Goal: Information Seeking & Learning: Learn about a topic

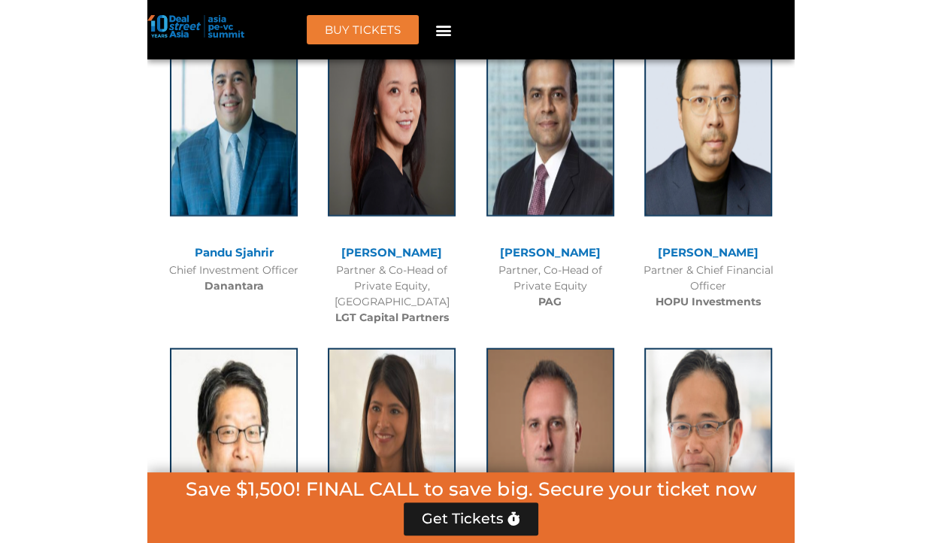
scroll to position [1838, 0]
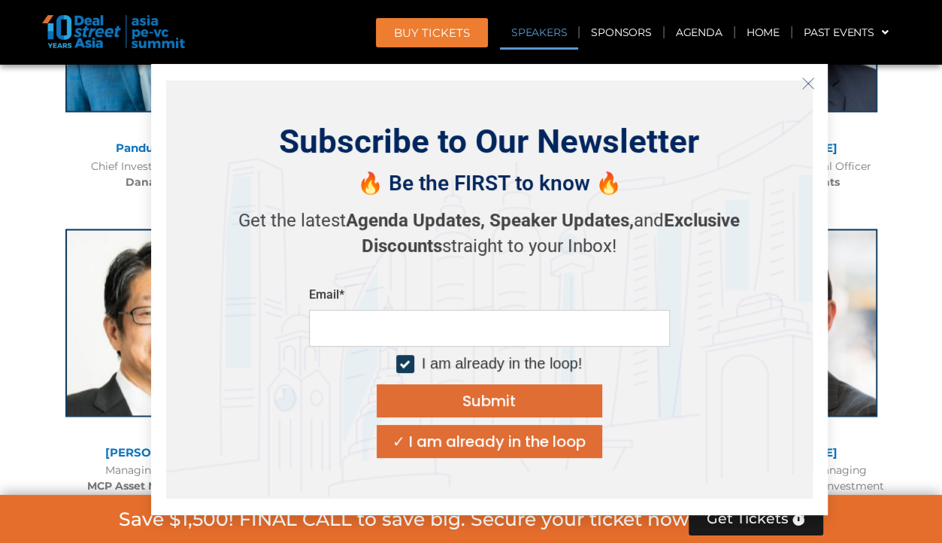
click at [647, 83] on icon "Close" at bounding box center [809, 84] width 14 height 14
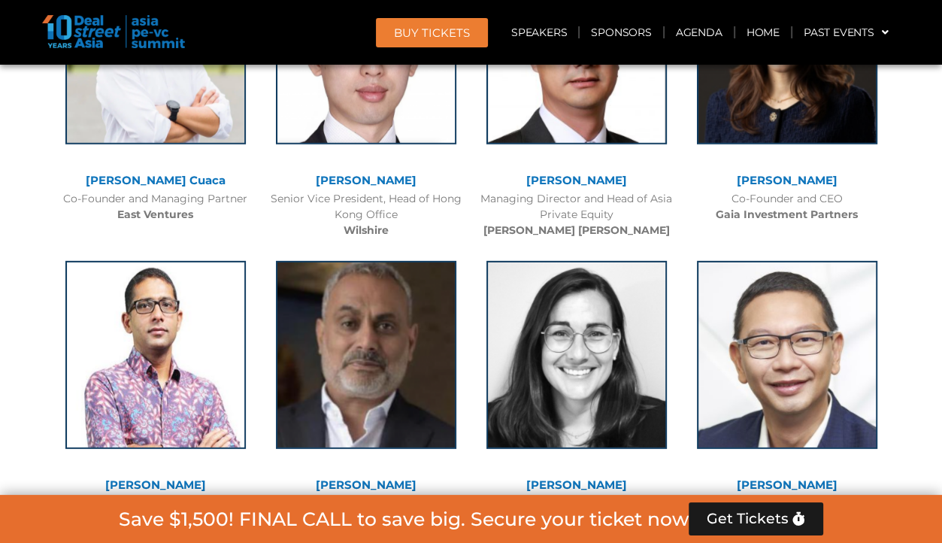
scroll to position [3685, 0]
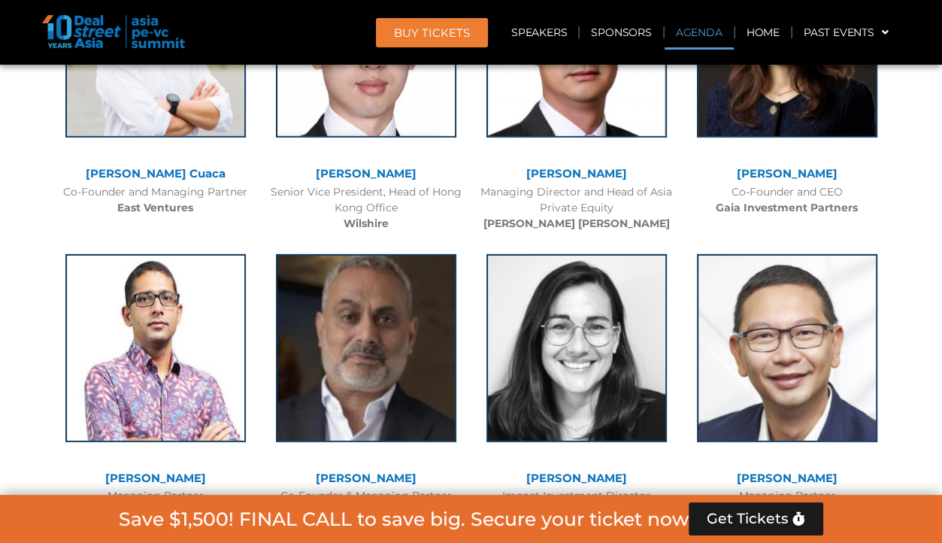
click at [647, 37] on link "Agenda" at bounding box center [699, 32] width 69 height 35
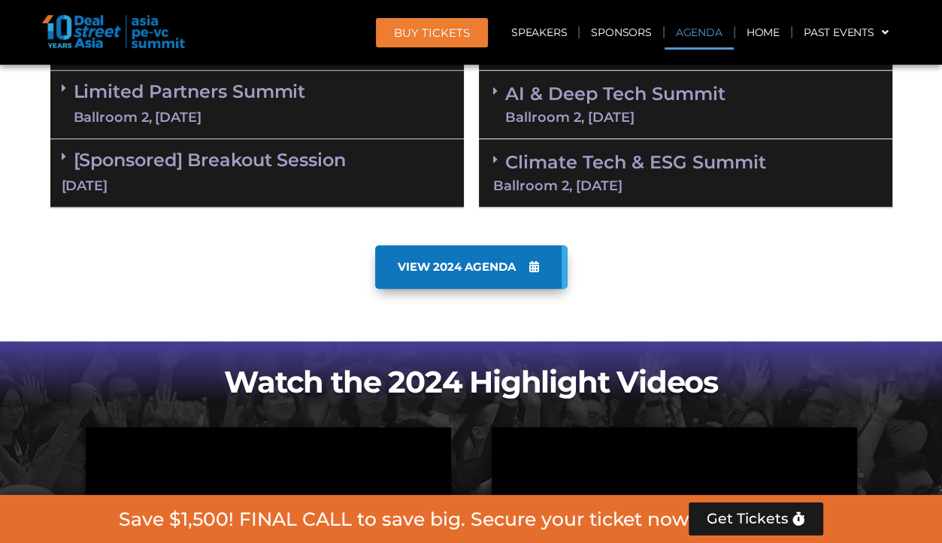
scroll to position [785, 0]
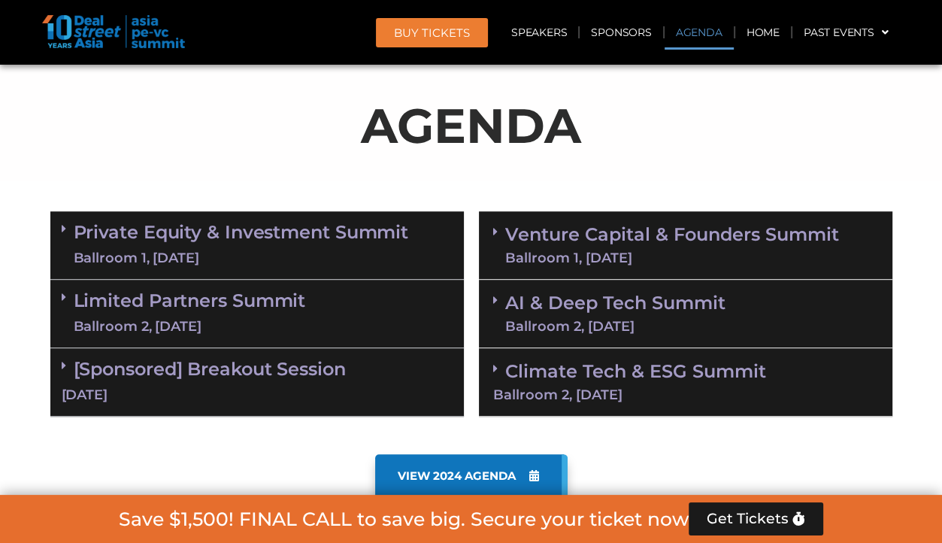
scroll to position [737, 0]
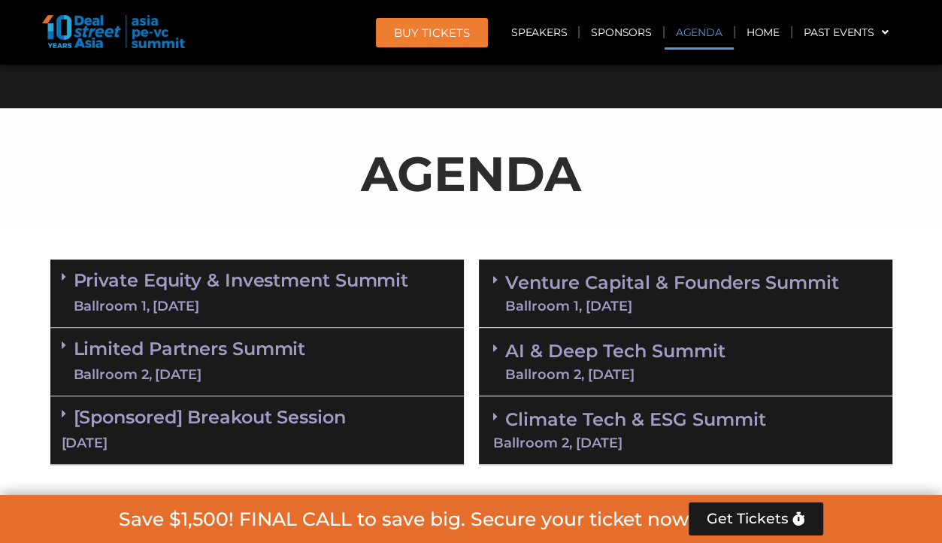
click at [611, 275] on link "Venture Capital & Founders​ Summit Ballroom 1, [DATE]" at bounding box center [672, 293] width 334 height 39
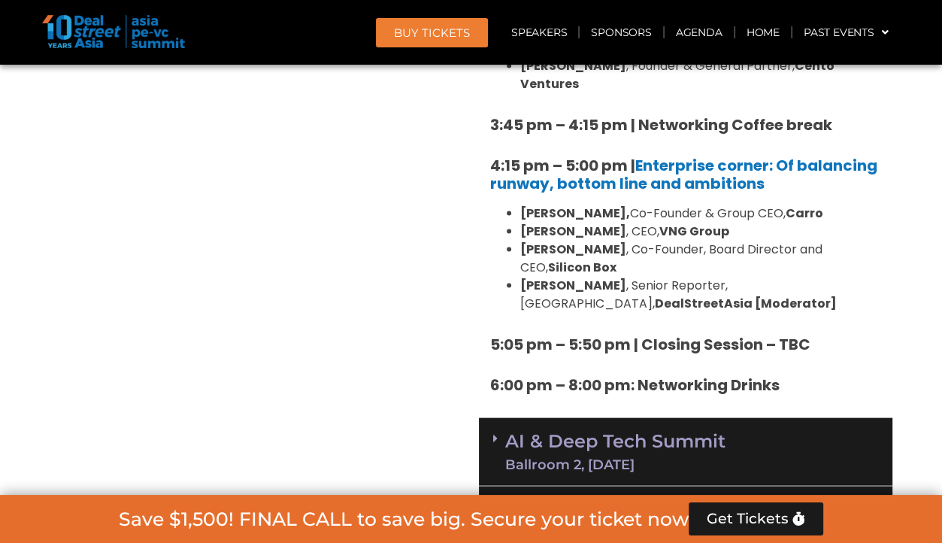
scroll to position [2562, 0]
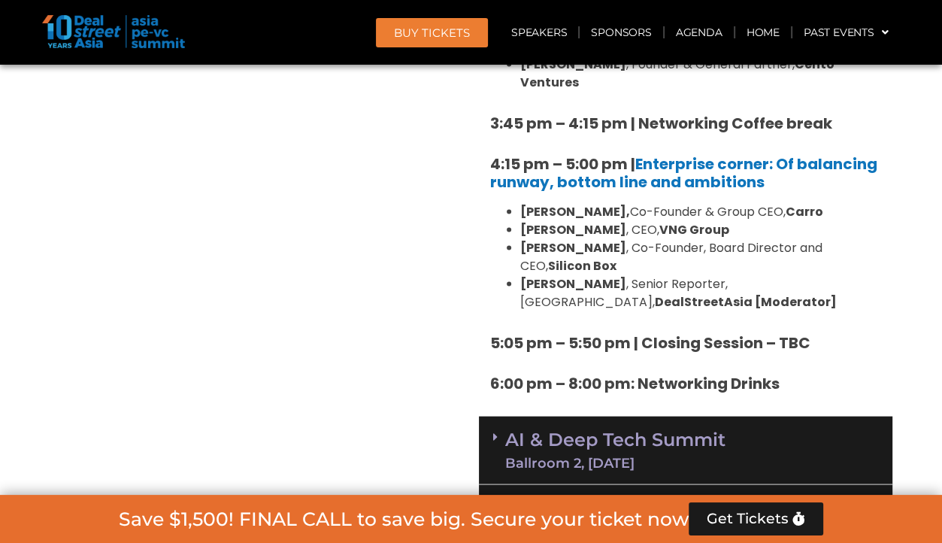
click at [553, 497] on link "Climate Tech & ESG Summit Ballroom 2, 11 Sept" at bounding box center [685, 517] width 385 height 41
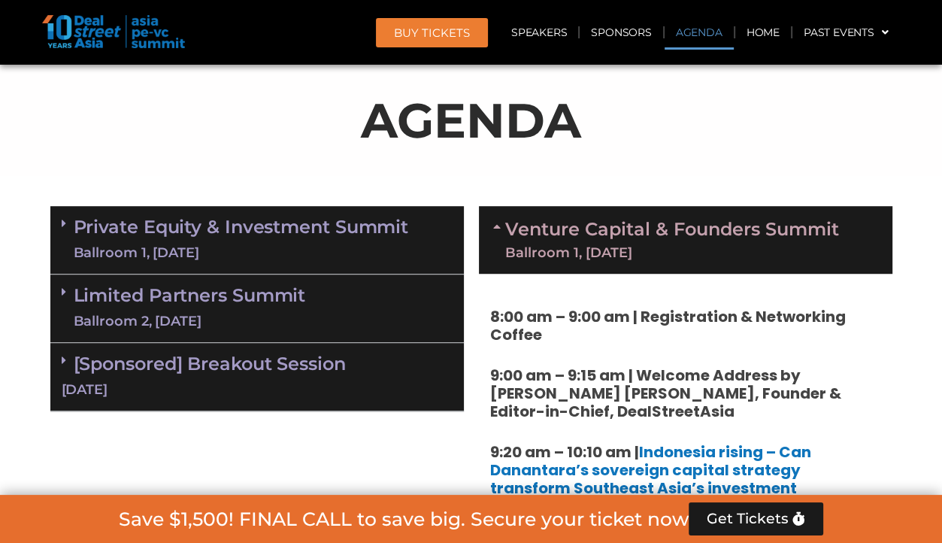
scroll to position [790, 0]
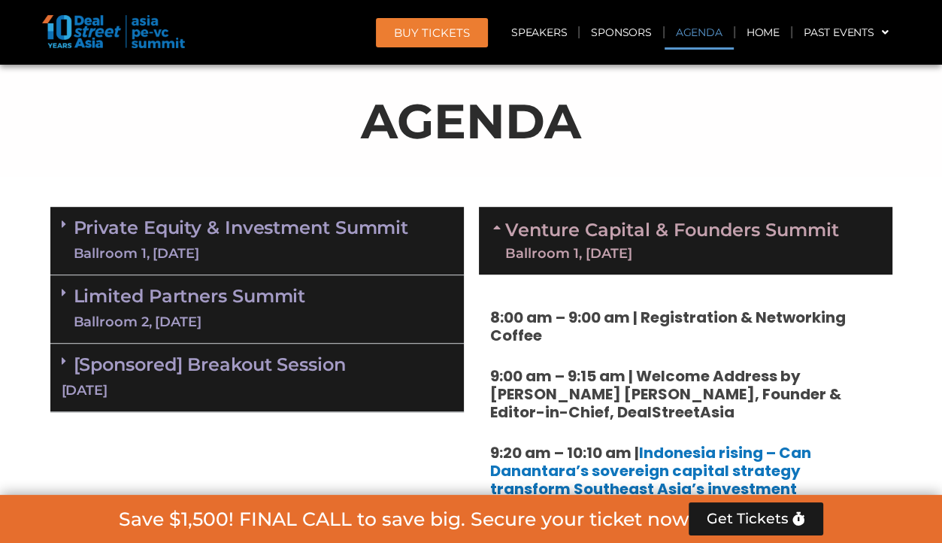
click at [616, 224] on link "Venture Capital & Founders​ Summit Ballroom 1, [DATE]" at bounding box center [672, 240] width 334 height 39
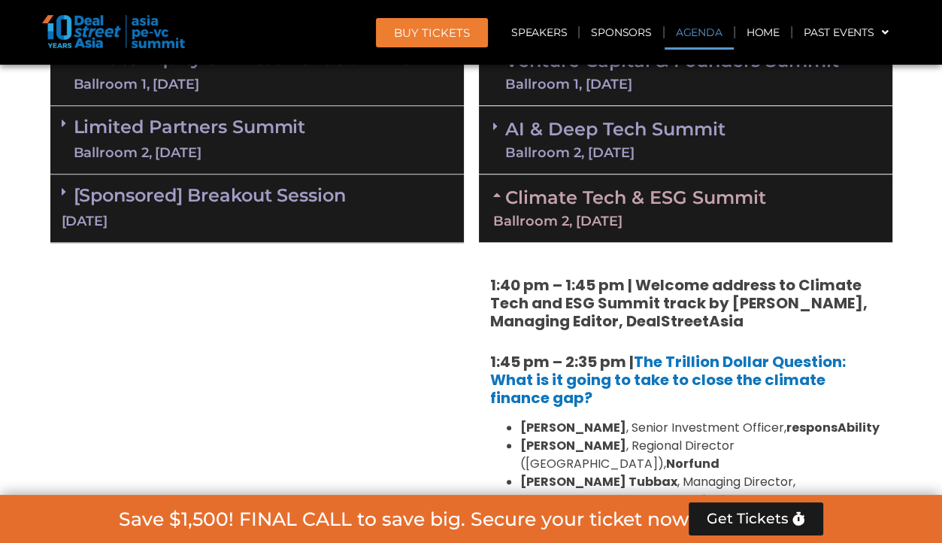
scroll to position [1293, 0]
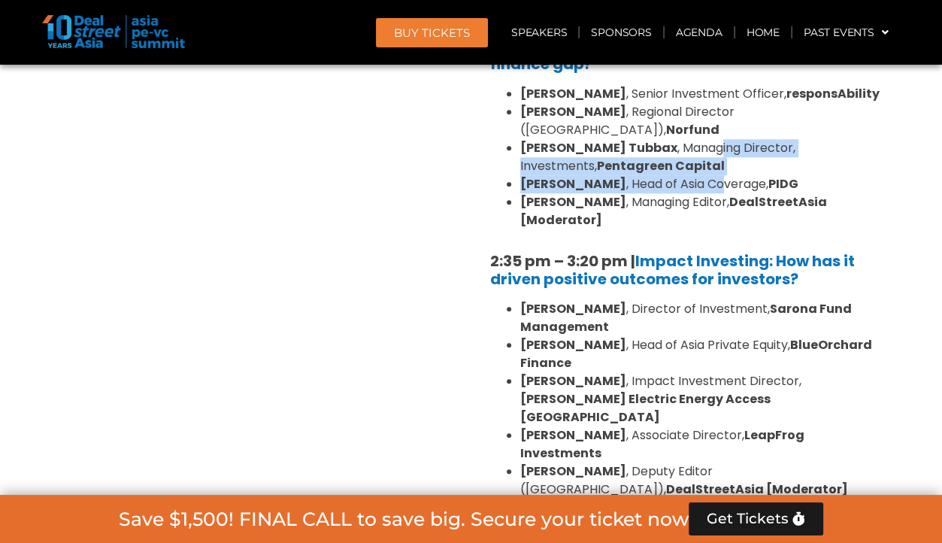
drag, startPoint x: 713, startPoint y: 171, endPoint x: 655, endPoint y: 121, distance: 76.8
click at [655, 121] on ul "Kean Ng , Senior Investment Officer, responsAbility Fay Chetnakarnkul , Regiona…" at bounding box center [685, 157] width 391 height 144
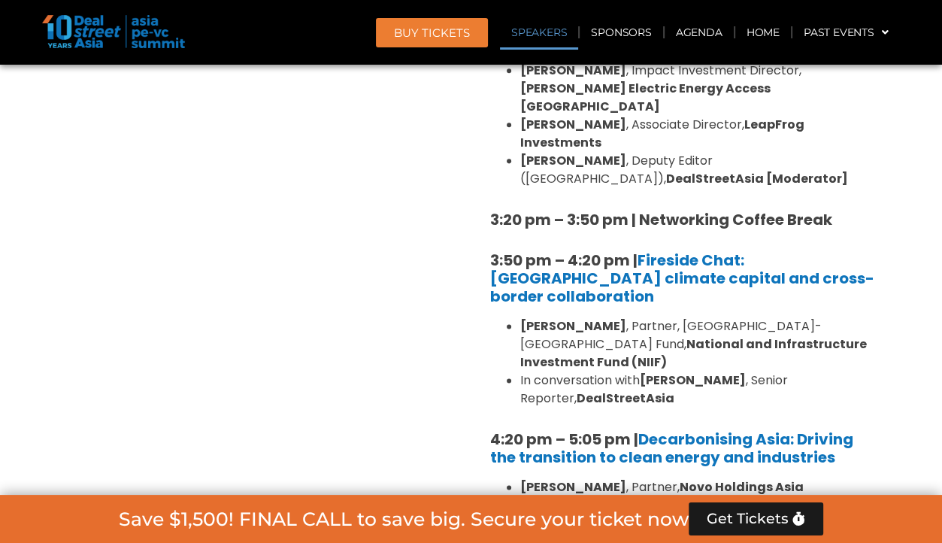
scroll to position [1683, 0]
